Goal: Task Accomplishment & Management: Manage account settings

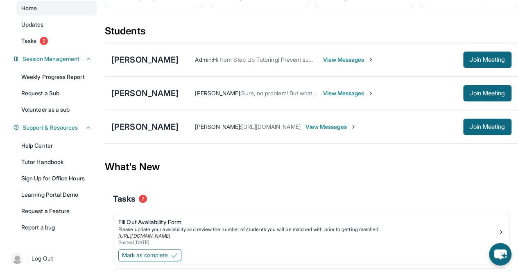
scroll to position [78, 0]
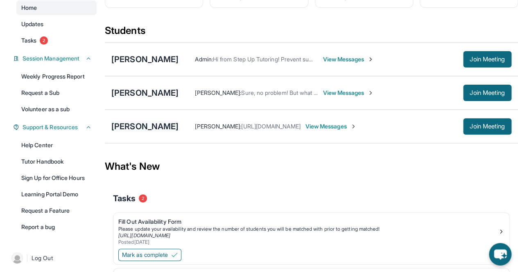
click at [148, 132] on div "[PERSON_NAME]" at bounding box center [144, 126] width 67 height 11
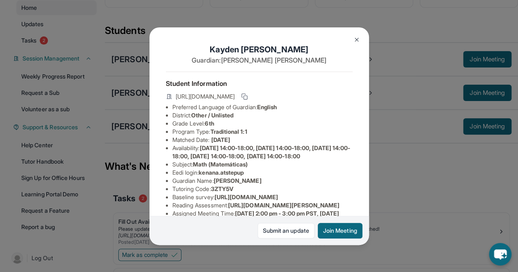
click at [355, 41] on img at bounding box center [356, 39] width 7 height 7
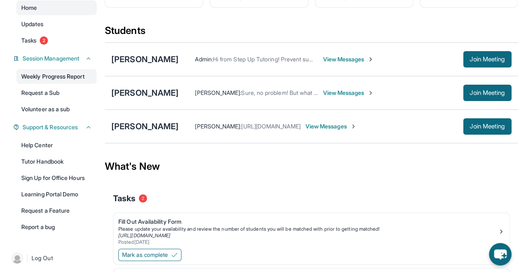
click at [55, 84] on link "Weekly Progress Report" at bounding box center [56, 76] width 80 height 15
click at [145, 132] on div "[PERSON_NAME]" at bounding box center [144, 126] width 67 height 11
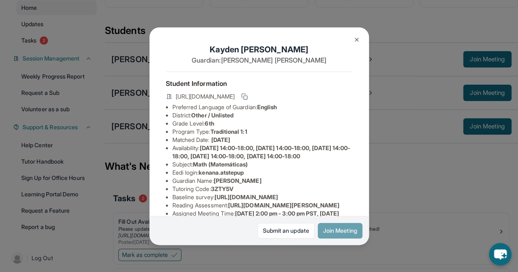
click at [335, 229] on button "Join Meeting" at bounding box center [340, 231] width 45 height 16
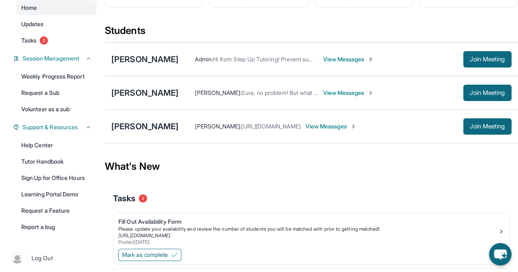
click at [142, 132] on div "[PERSON_NAME]" at bounding box center [144, 126] width 67 height 11
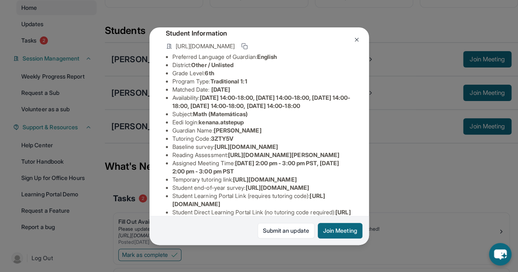
scroll to position [51, 0]
drag, startPoint x: 201, startPoint y: 136, endPoint x: 267, endPoint y: 137, distance: 65.1
click at [267, 126] on li "Eedi login : kenana.atstepup" at bounding box center [262, 122] width 180 height 8
copy span "kenana.atstepup"
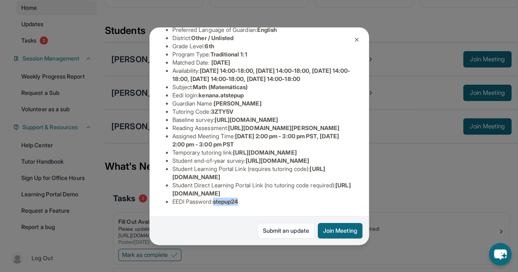
drag, startPoint x: 216, startPoint y: 194, endPoint x: 271, endPoint y: 195, distance: 55.3
click at [271, 198] on li "EEDI Password : stepup24" at bounding box center [262, 202] width 180 height 8
copy span "stepup24"
click at [378, 26] on div "Kayden Louis Guardian: [PERSON_NAME] Student Information [URL][DOMAIN_NAME] Pre…" at bounding box center [259, 136] width 518 height 272
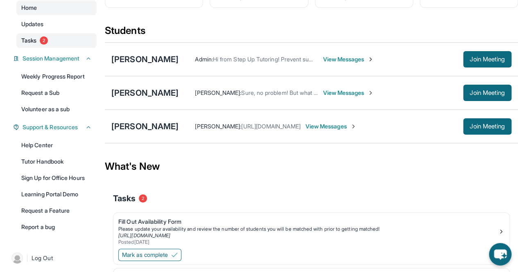
click at [36, 45] on span "Tasks" at bounding box center [28, 40] width 15 height 8
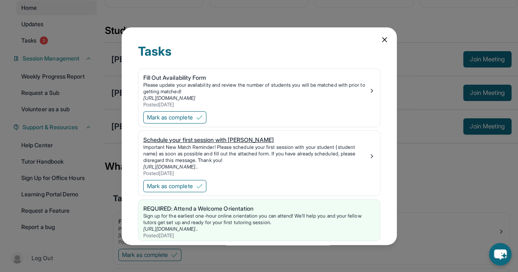
scroll to position [14, 0]
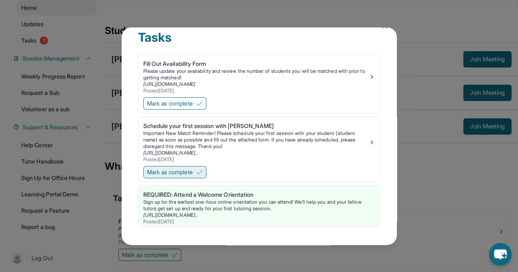
click at [183, 170] on span "Mark as complete" at bounding box center [170, 172] width 46 height 8
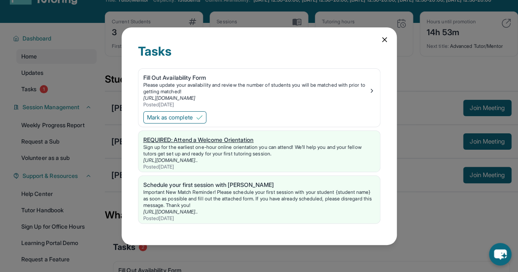
scroll to position [29, 0]
click at [184, 83] on div "Please update your availability and review the number of students you will be m…" at bounding box center [255, 88] width 225 height 13
click at [382, 43] on icon at bounding box center [384, 40] width 8 height 8
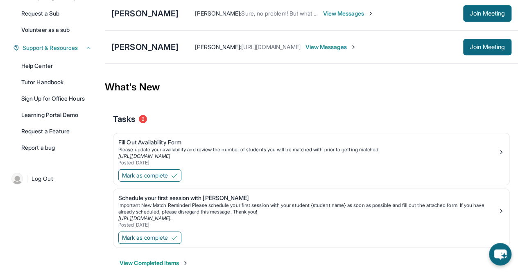
scroll to position [176, 0]
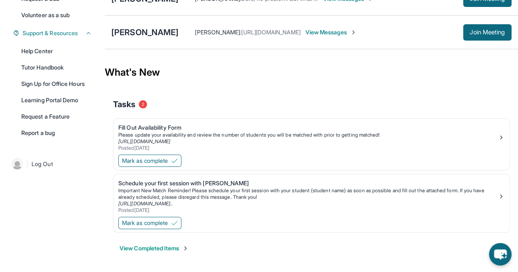
click at [128, 162] on span "Mark as complete" at bounding box center [145, 161] width 46 height 8
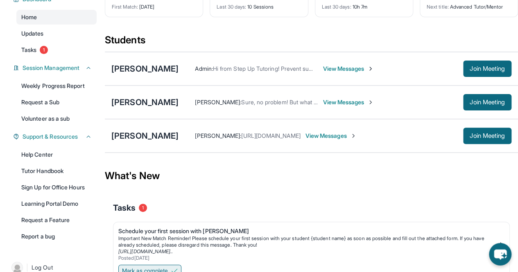
scroll to position [66, 0]
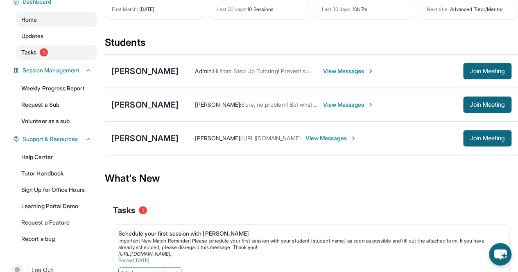
click at [30, 52] on link "Tasks 1" at bounding box center [56, 52] width 80 height 15
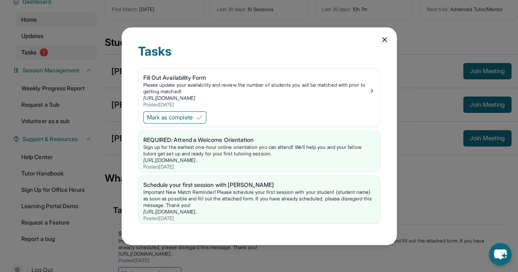
click at [174, 120] on span "Mark as complete" at bounding box center [170, 117] width 46 height 8
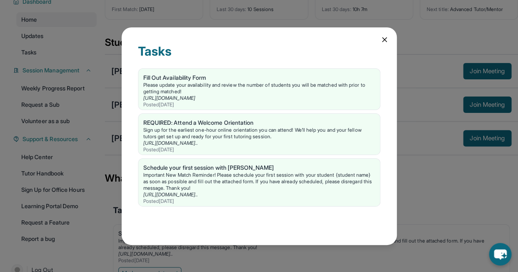
click at [376, 42] on div "Tasks Fill Out Availability Form Please update your availability and review the…" at bounding box center [259, 136] width 275 height 218
click at [385, 40] on icon at bounding box center [384, 40] width 4 height 4
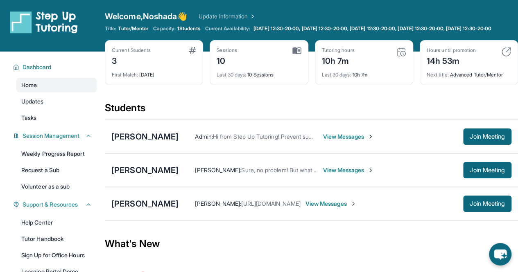
scroll to position [0, 0]
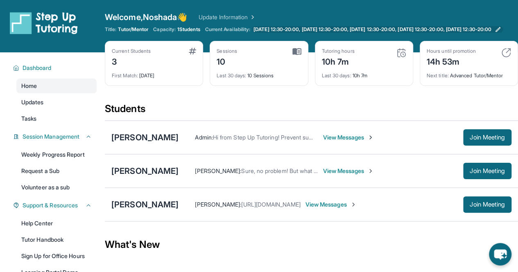
click at [362, 27] on span "[DATE] 12:30-20:00, [DATE] 12:30-20:00, [DATE] 12:30-20:00, [DATE] 12:30-20:00,…" at bounding box center [372, 29] width 238 height 7
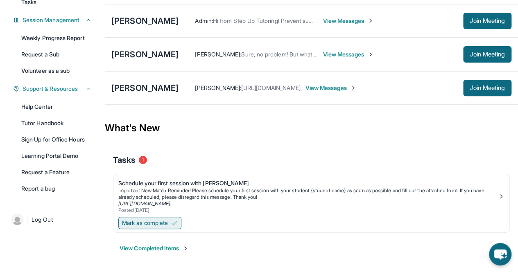
click at [155, 226] on span "Mark as complete" at bounding box center [145, 223] width 46 height 8
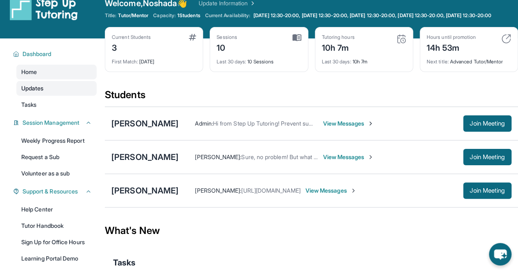
scroll to position [13, 0]
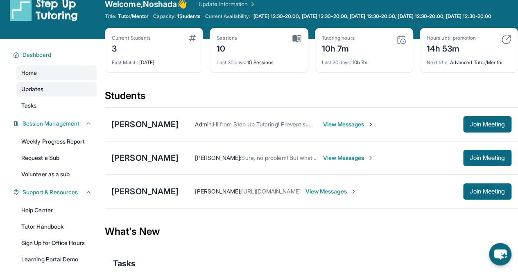
click at [55, 97] on link "Updates" at bounding box center [56, 89] width 80 height 15
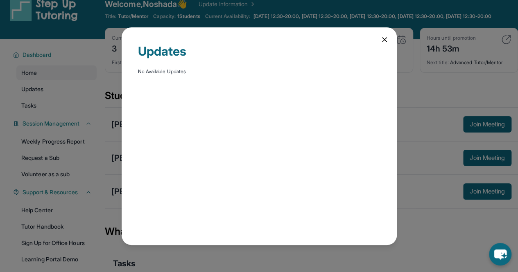
click at [386, 41] on icon at bounding box center [384, 40] width 4 height 4
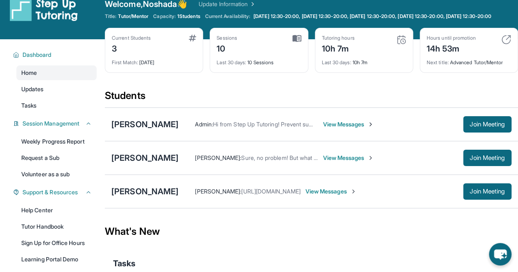
scroll to position [88, 0]
